Goal: Information Seeking & Learning: Learn about a topic

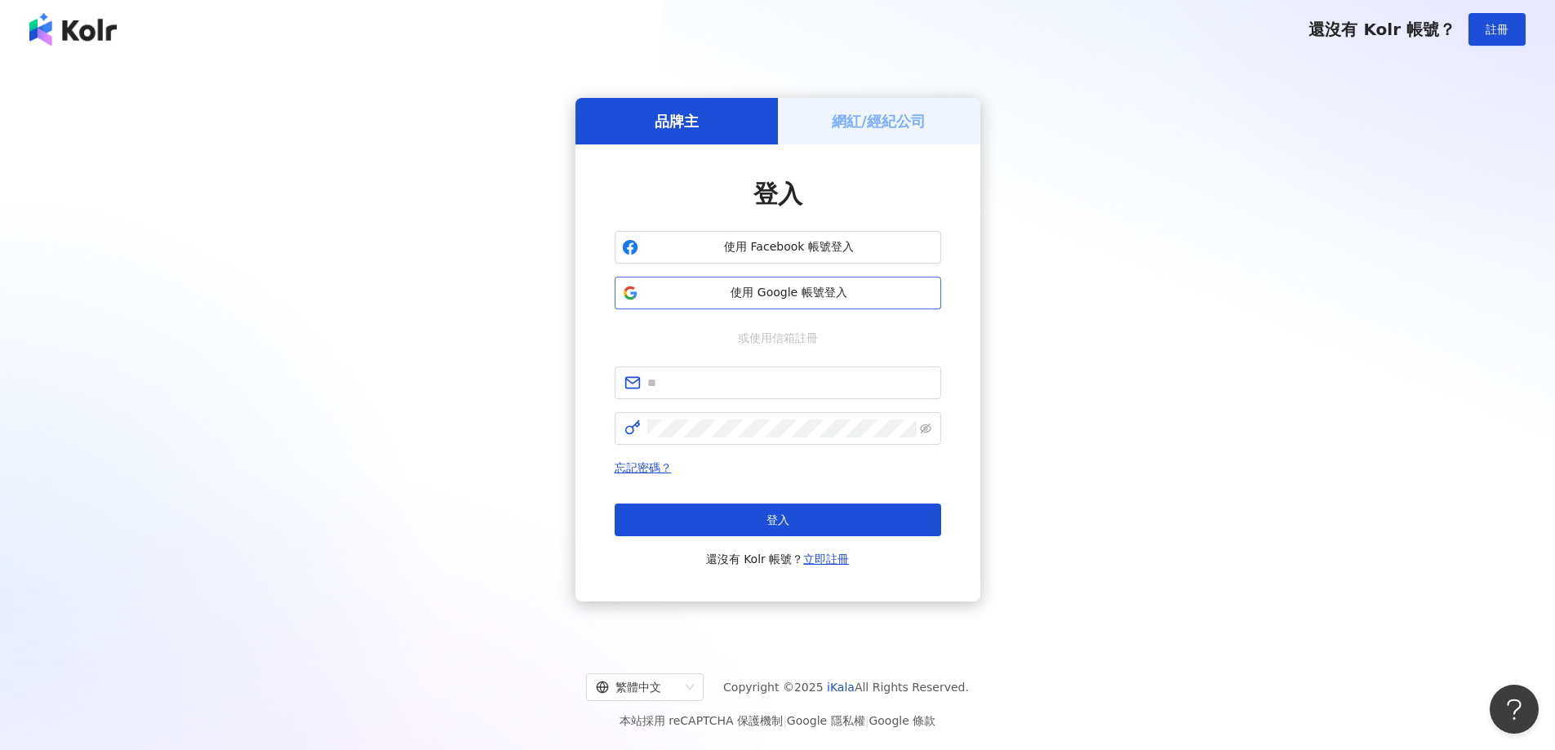
click at [766, 291] on span "使用 Google 帳號登入" at bounding box center [789, 293] width 289 height 16
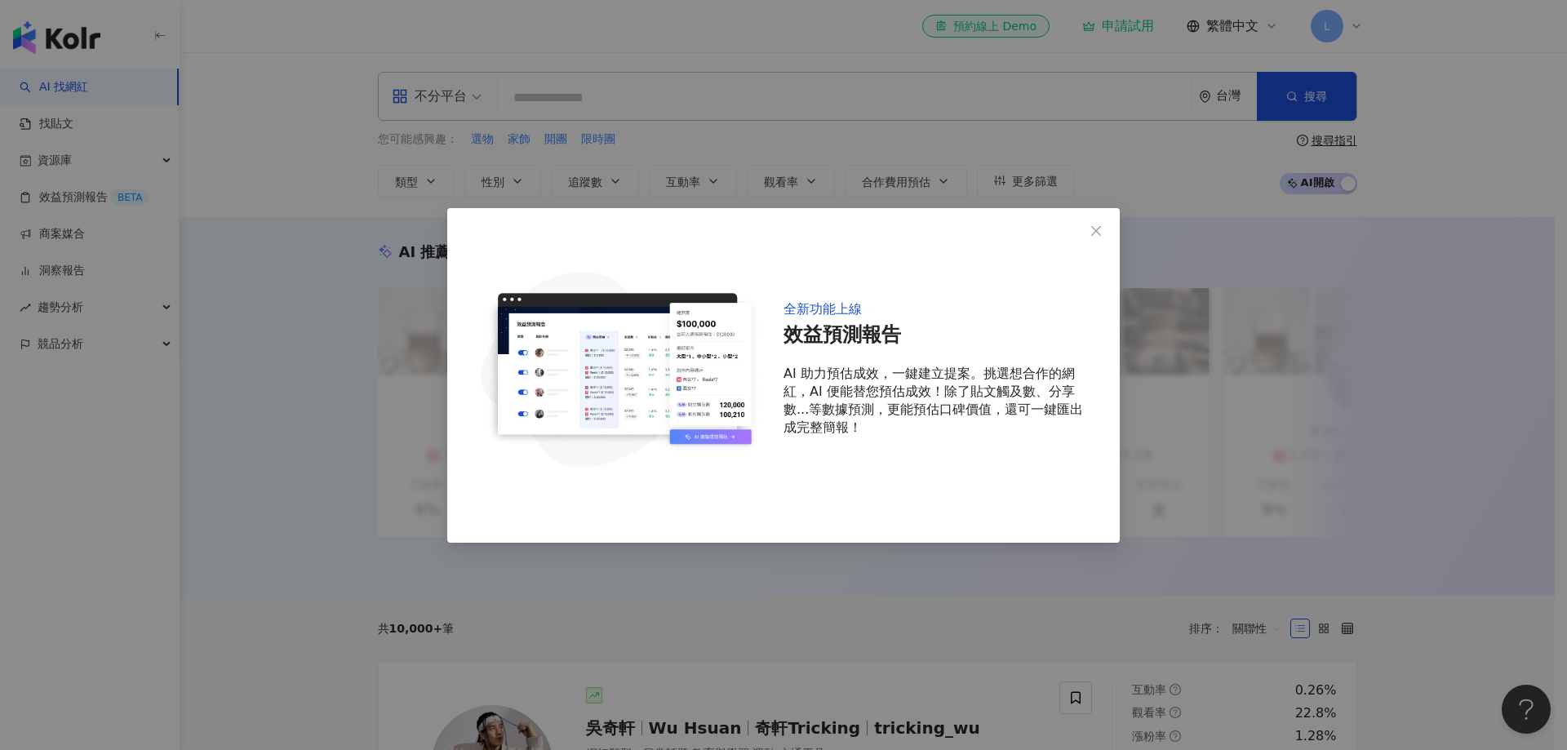
click at [1124, 217] on div "全新功能上線 效益預測報告 AI 助力預估成效，一鍵建立提案。挑選想合作的網紅，AI 便能替您預估成效！除了貼文觸及數、分享數...等數據預測，更能預估口碑價…" at bounding box center [783, 375] width 1567 height 750
click at [1099, 228] on icon "close" at bounding box center [1096, 231] width 10 height 10
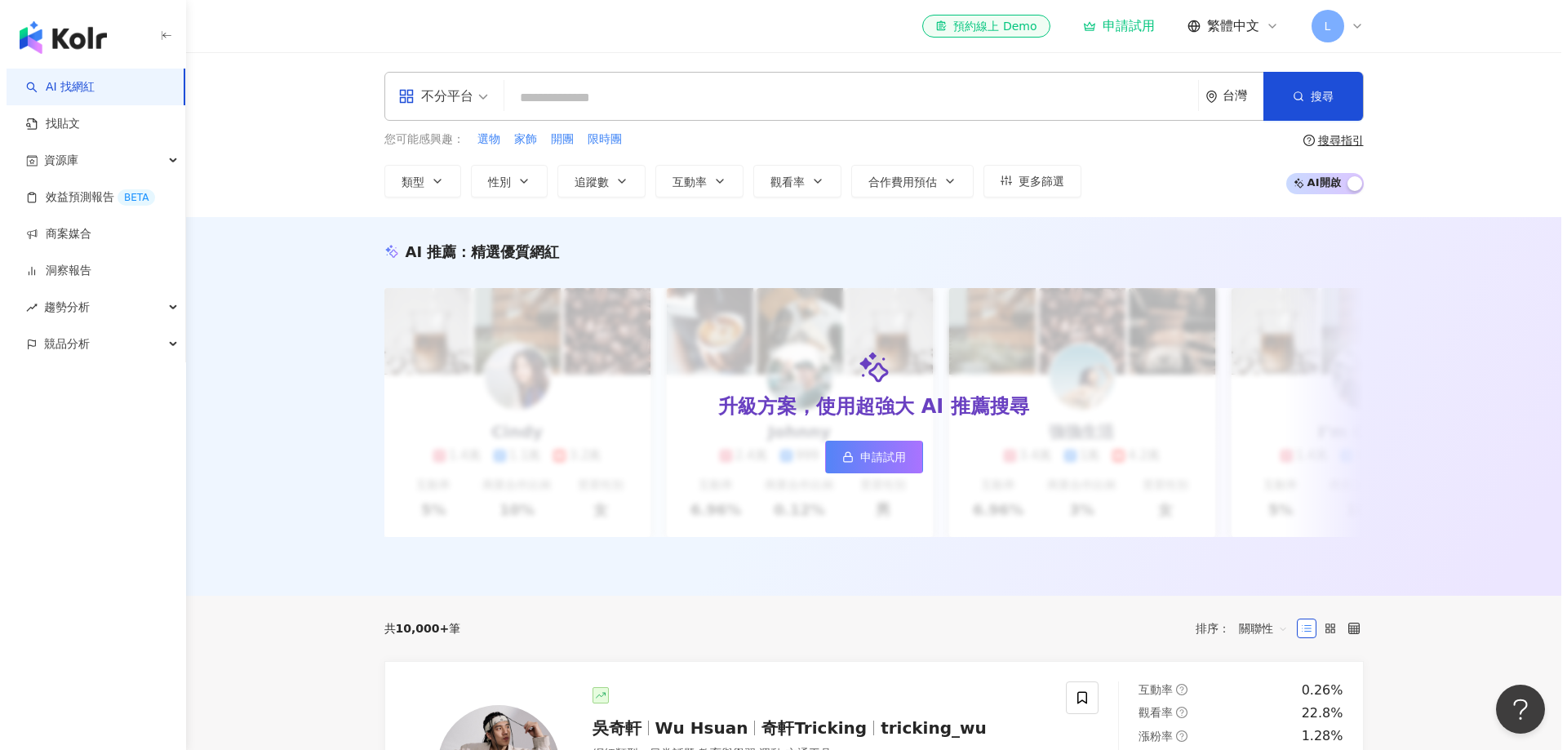
scroll to position [326, 0]
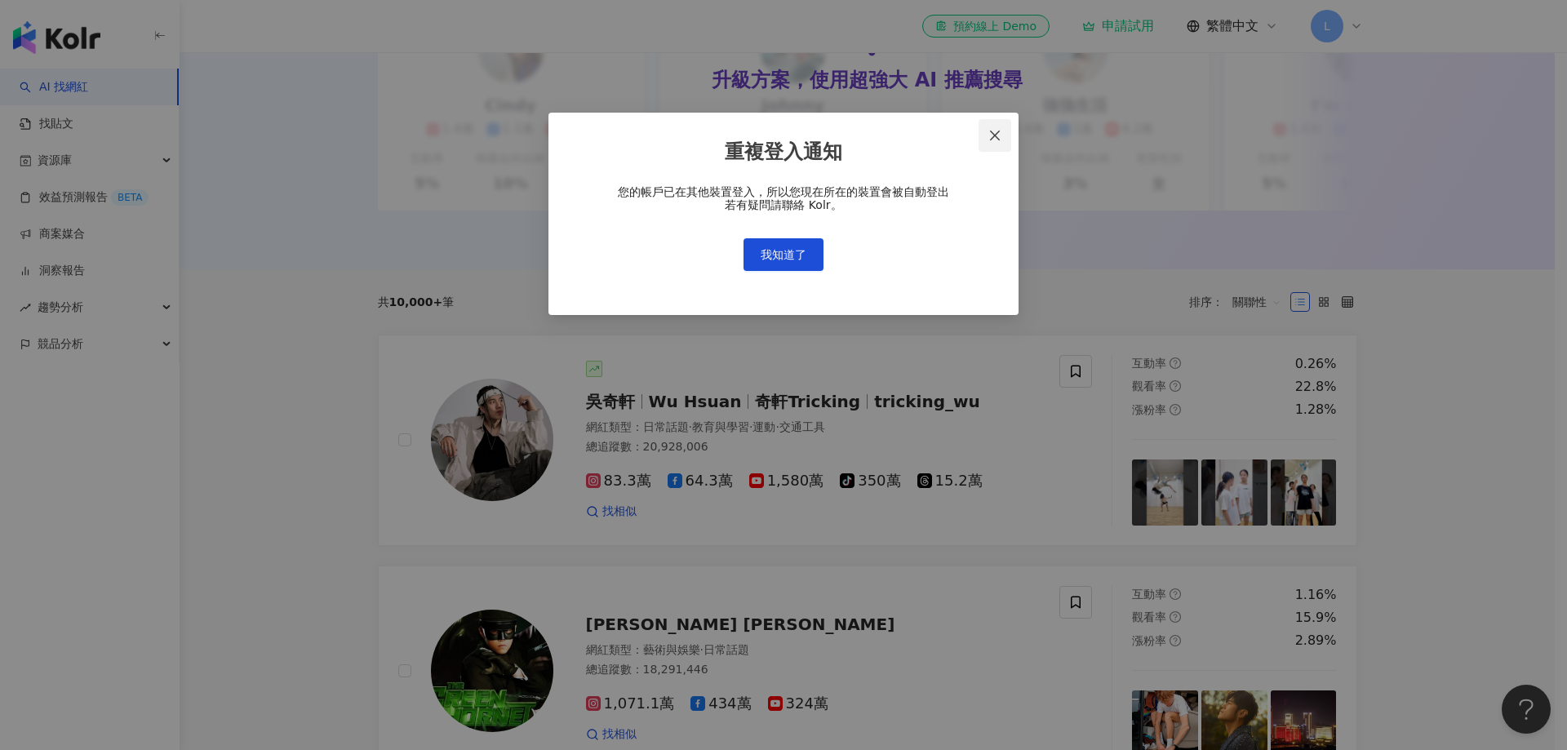
click at [982, 140] on span "Close" at bounding box center [995, 135] width 33 height 13
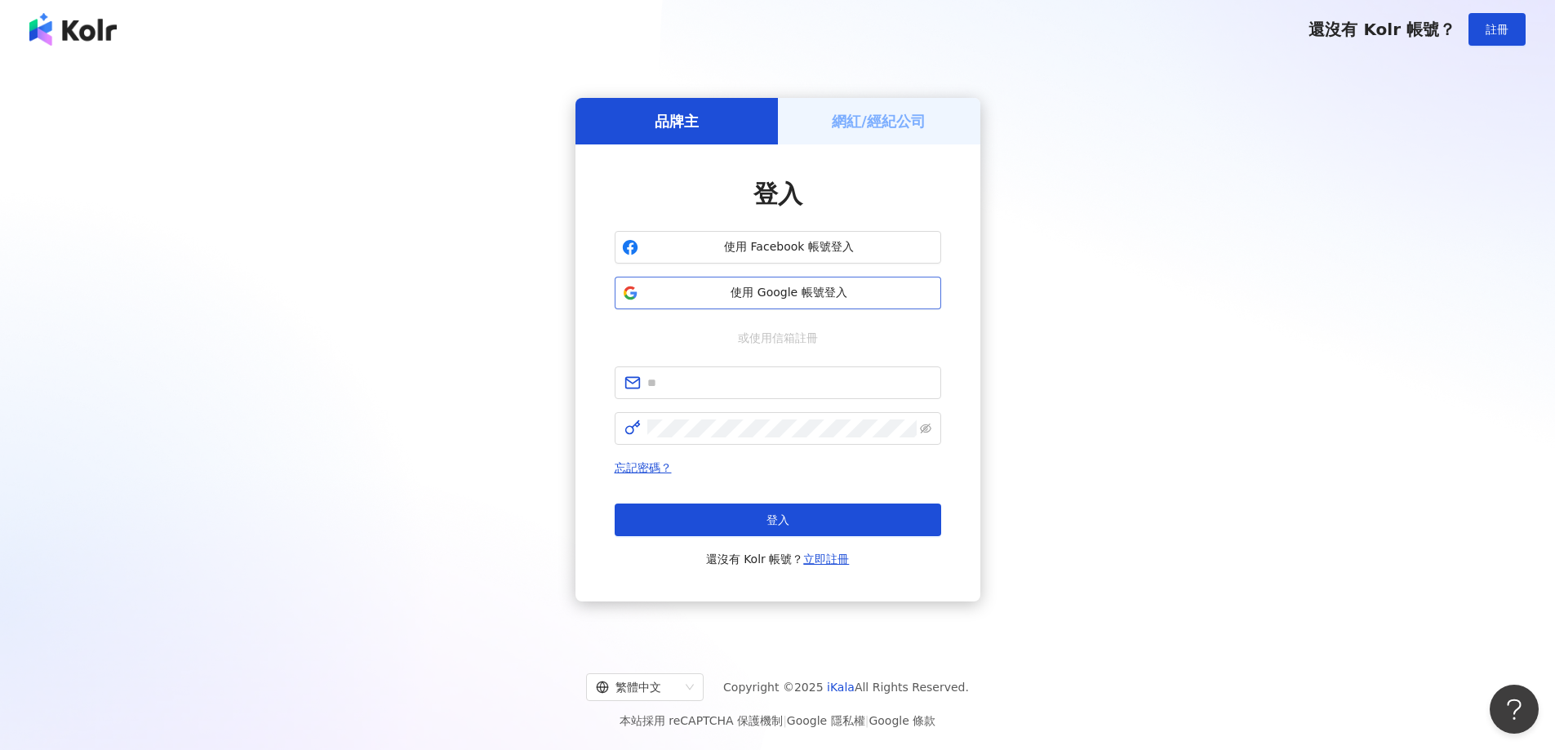
click at [791, 299] on span "使用 Google 帳號登入" at bounding box center [789, 293] width 289 height 16
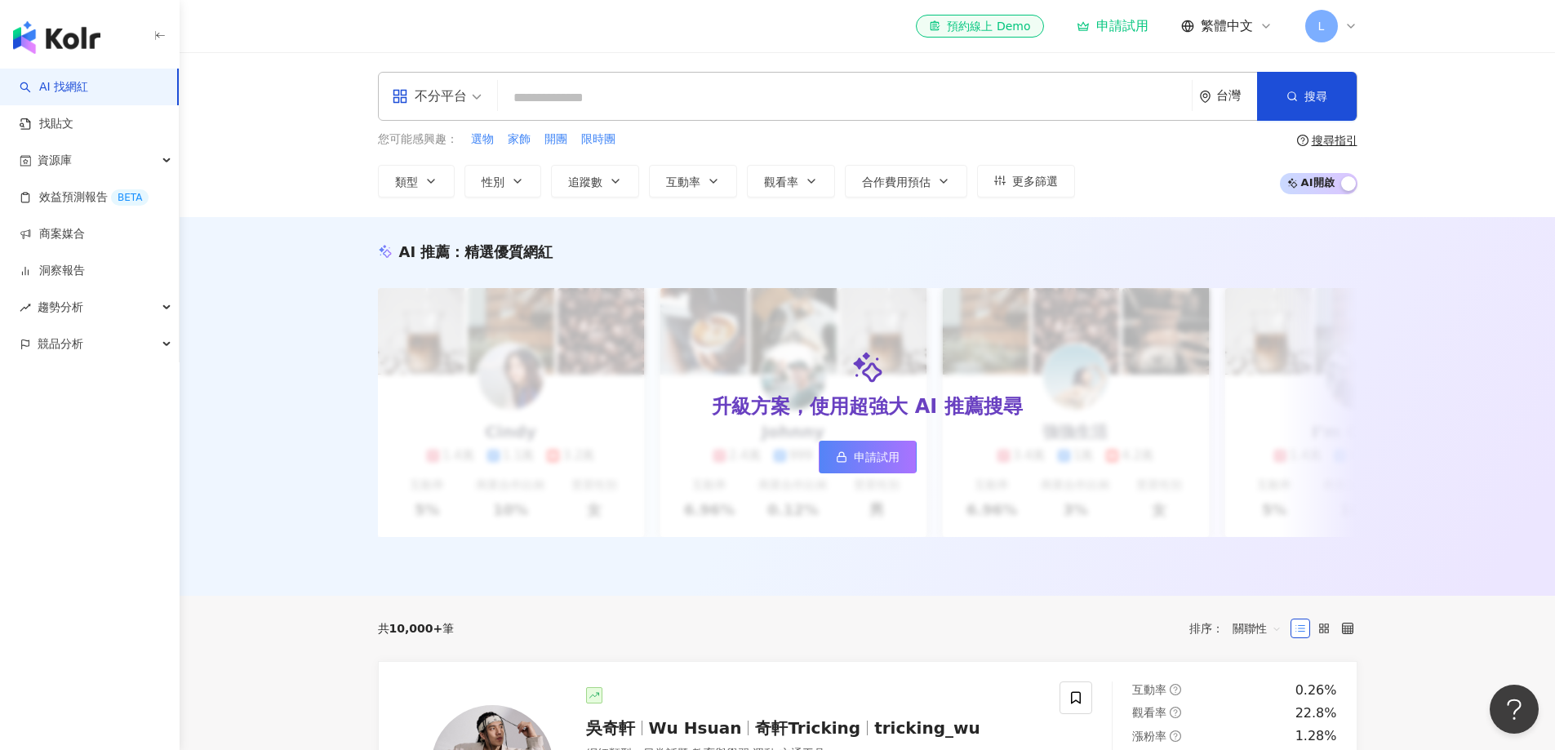
click at [841, 81] on div "不分平台 台灣 搜尋" at bounding box center [867, 96] width 979 height 49
click at [802, 102] on input "search" at bounding box center [844, 97] width 681 height 31
click at [469, 113] on span at bounding box center [437, 96] width 90 height 47
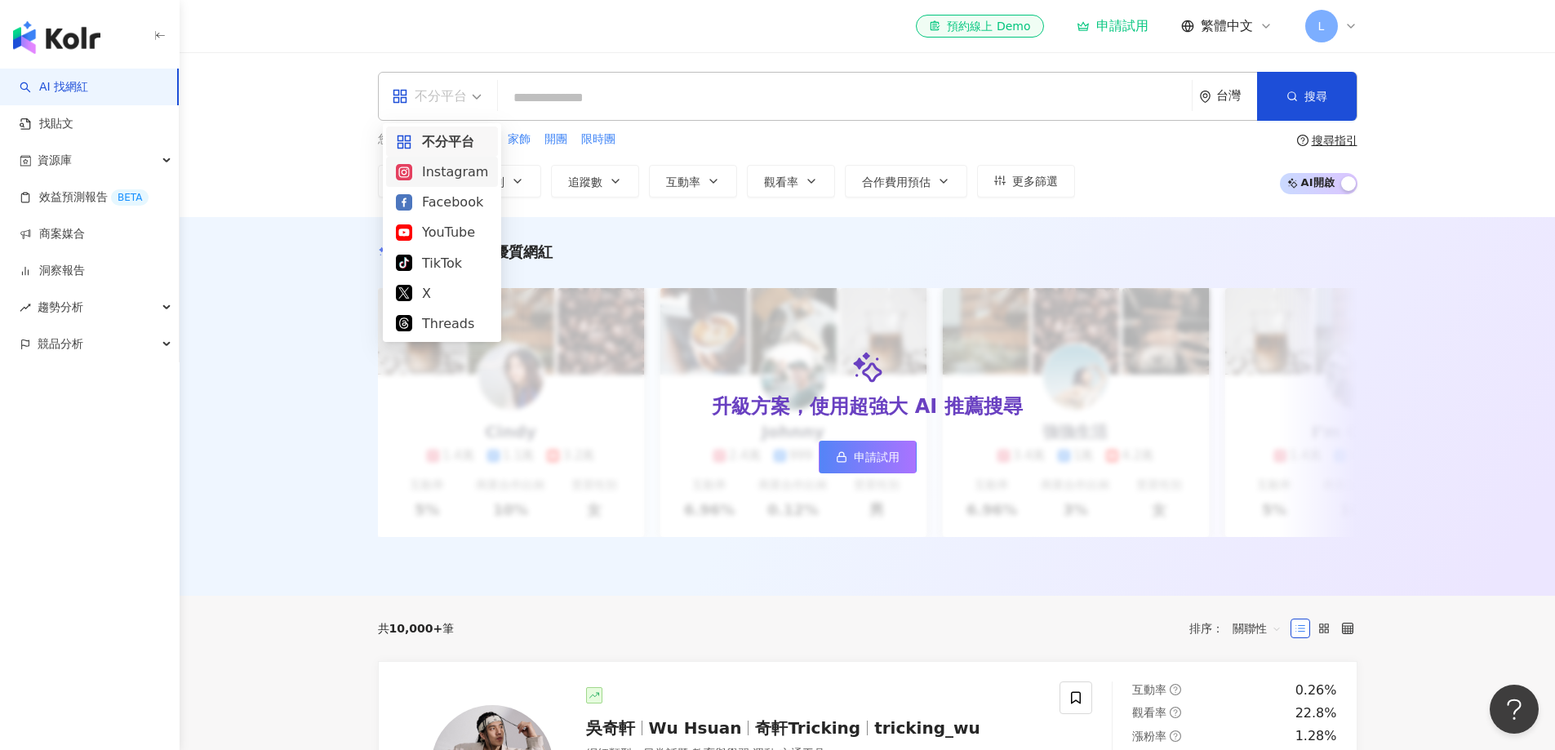
click at [455, 175] on div "Instagram" at bounding box center [442, 172] width 92 height 20
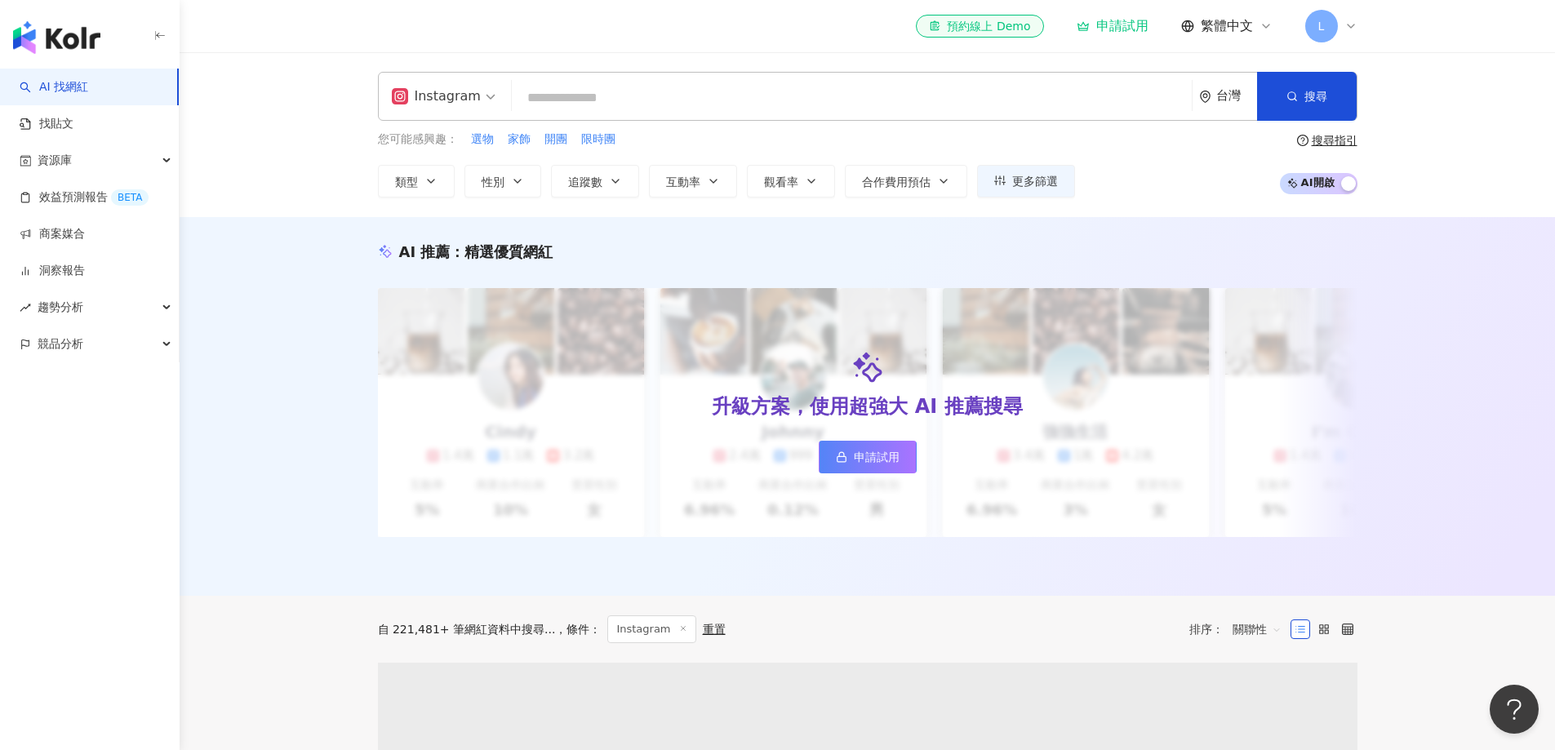
click at [597, 101] on input "search" at bounding box center [851, 97] width 667 height 31
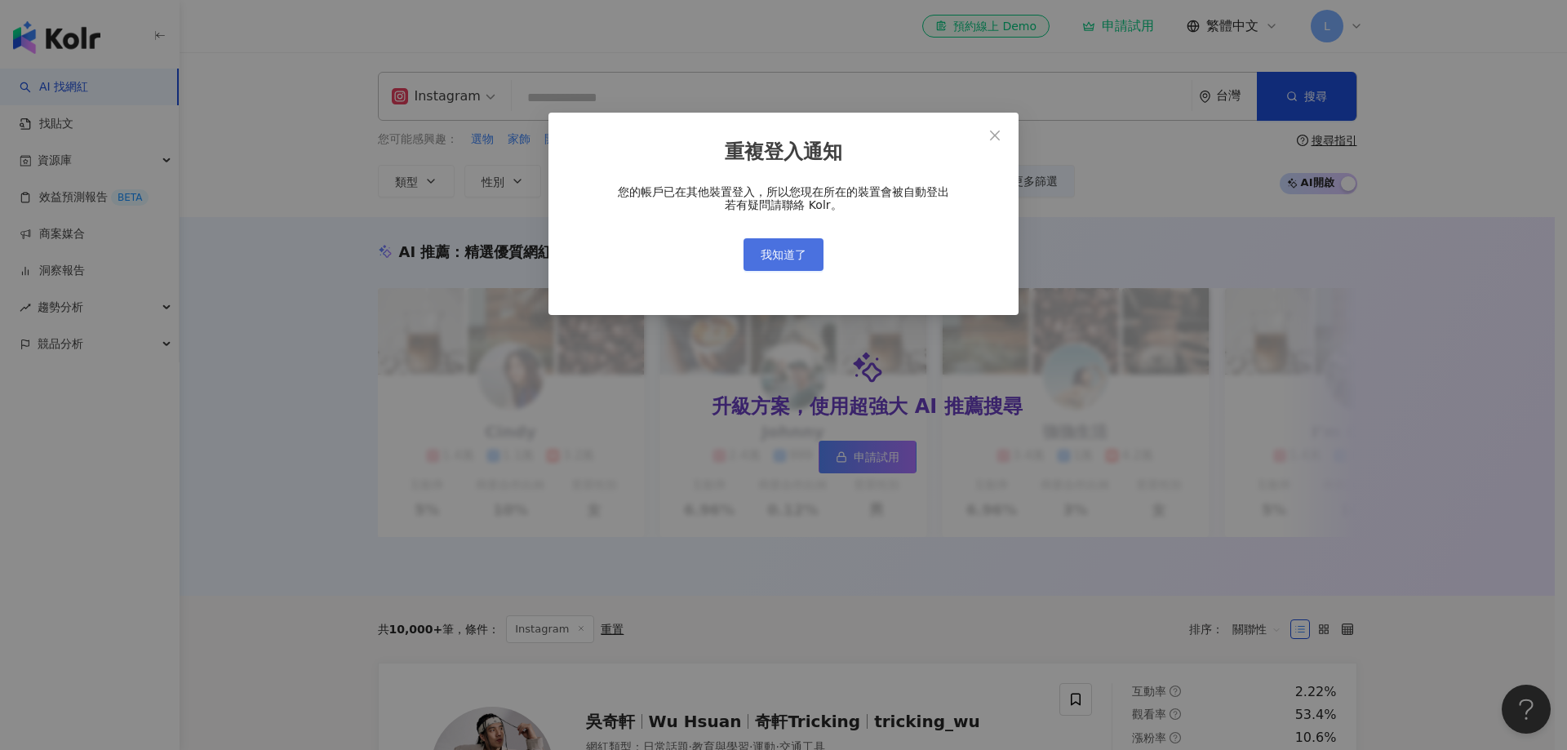
click at [773, 255] on span "我知道了" at bounding box center [784, 254] width 46 height 13
